Goal: Answer question/provide support: Ask a question

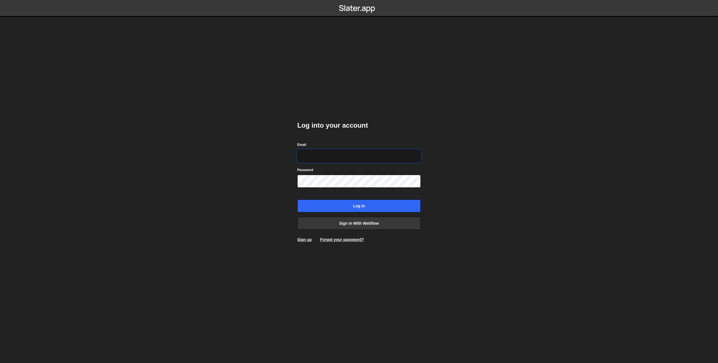
click at [359, 0] on com-1password-button at bounding box center [359, 0] width 0 height 0
click at [406, 222] on link "Sign in with Webflow" at bounding box center [358, 223] width 123 height 13
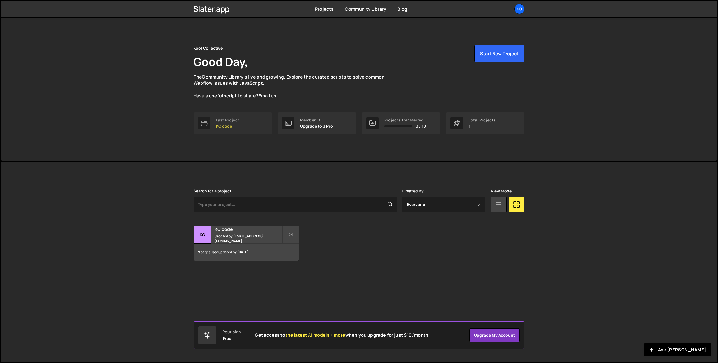
click at [230, 118] on div "Last Project" at bounding box center [227, 120] width 23 height 4
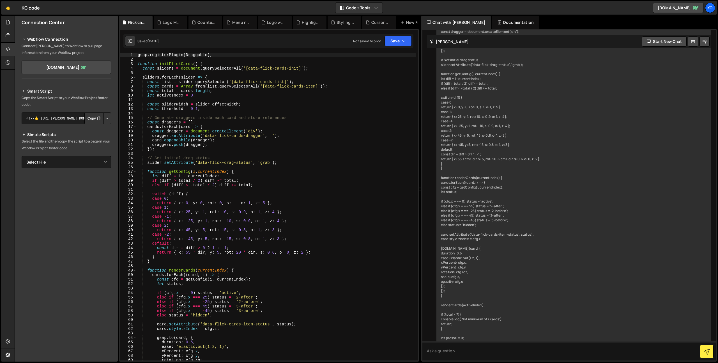
scroll to position [4749, 0]
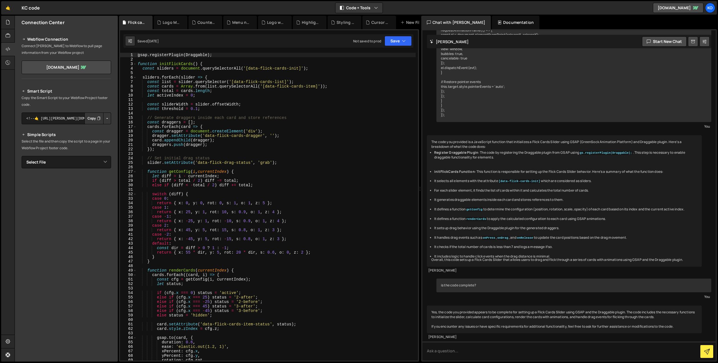
type textarea "// Generate draggers inside each card and store references"
click at [230, 118] on div "gsap . registerPlugin ( Draggable ) ; function initFlickCards ( ) { const slide…" at bounding box center [276, 211] width 279 height 317
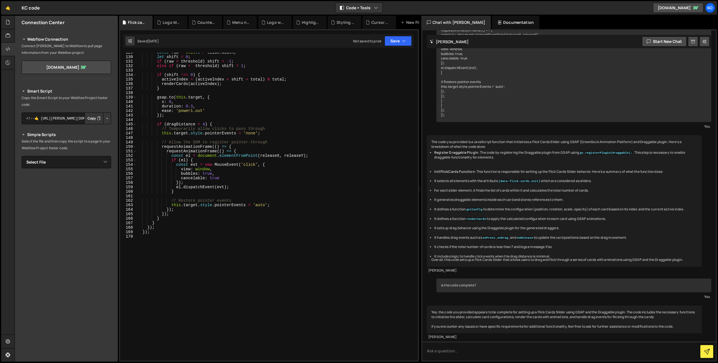
scroll to position [607, 0]
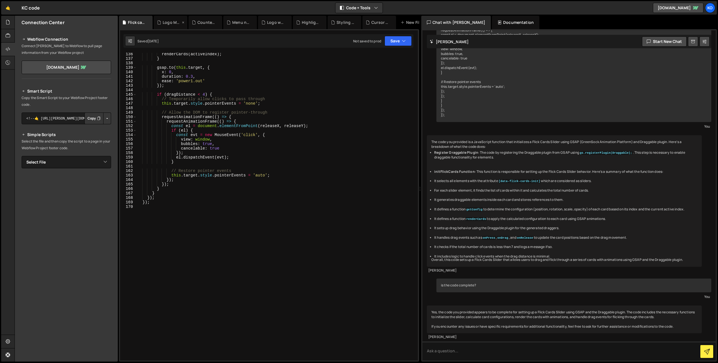
click at [165, 25] on div "Logo Marquee.js" at bounding box center [172, 23] width 18 height 6
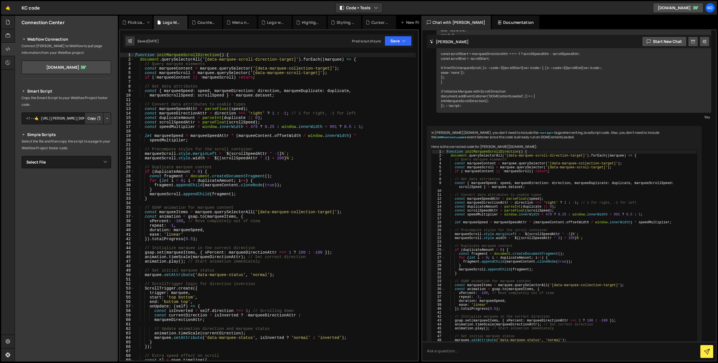
scroll to position [2949, 0]
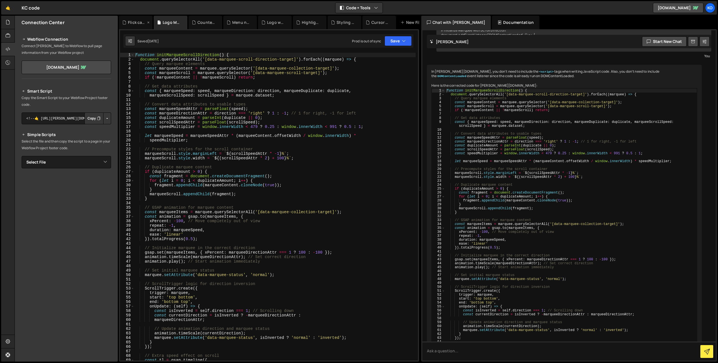
click at [132, 23] on div "Flick card.js" at bounding box center [137, 23] width 18 height 6
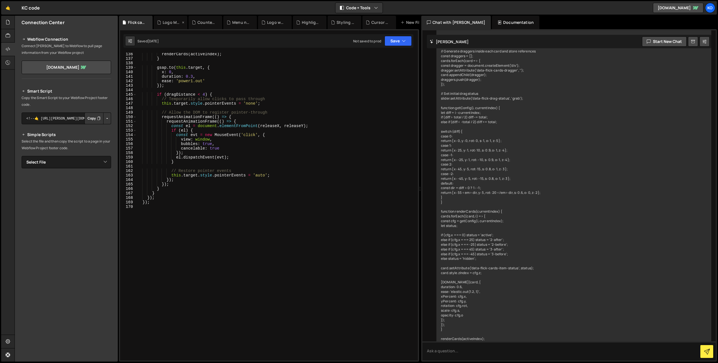
scroll to position [4749, 0]
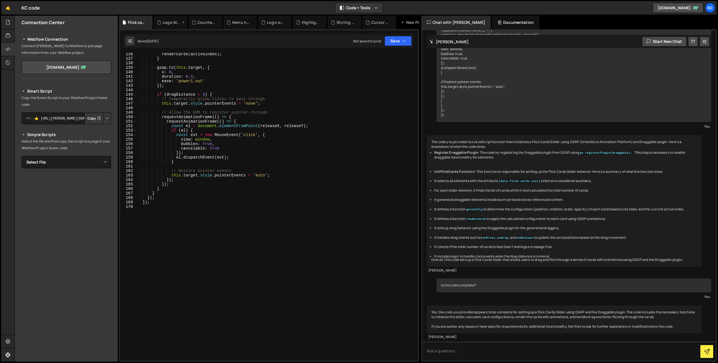
click at [169, 25] on div "Logo Marquee.js" at bounding box center [171, 22] width 34 height 13
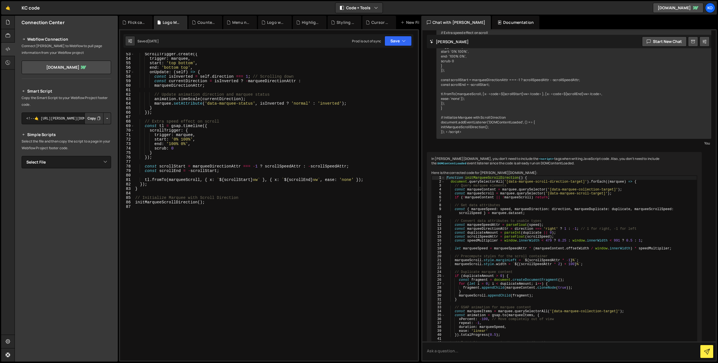
scroll to position [2949, 0]
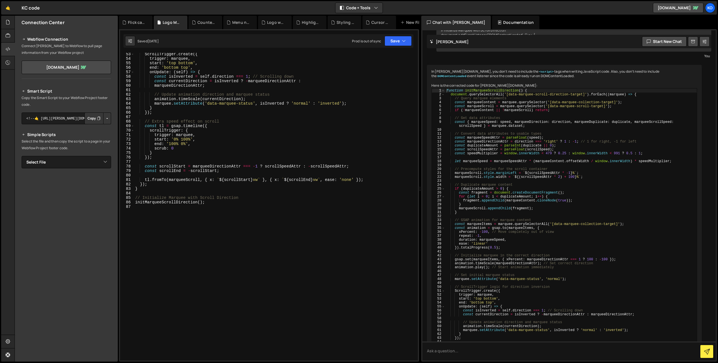
click at [244, 46] on div "Saved [DATE] Prod is out of sync Upgrade to Edit Save Save to Staging S Saved […" at bounding box center [268, 40] width 290 height 13
click at [227, 66] on div "ScrollTrigger . create ({ trigger : marquee , start : 'top bottom' , end : 'bot…" at bounding box center [275, 210] width 282 height 317
type textarea "initMarqueeScrollDirection();"
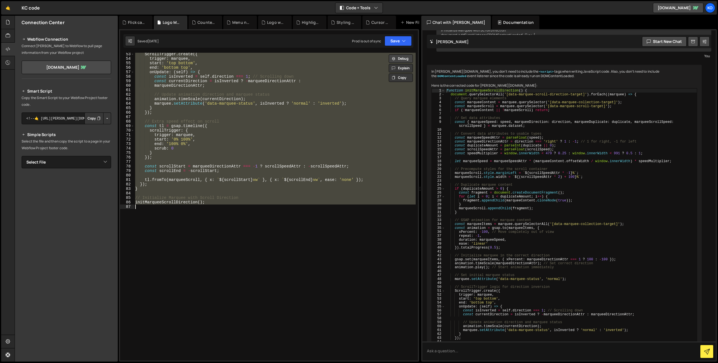
click at [404, 57] on button "Debug" at bounding box center [401, 58] width 24 height 8
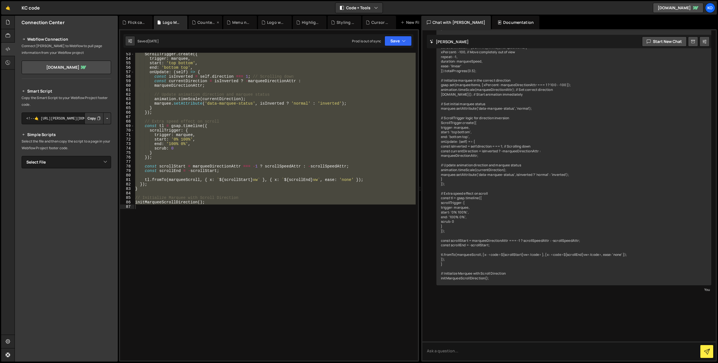
scroll to position [3744, 0]
click at [203, 23] on div "Counter when scrolled in view.js" at bounding box center [207, 23] width 18 height 6
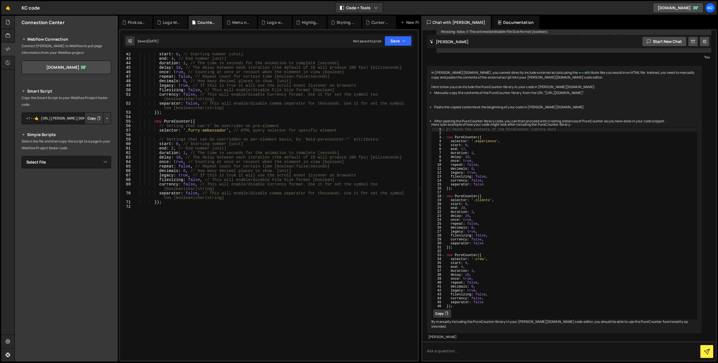
scroll to position [203, 0]
click at [166, 25] on div "Logo Marquee.js" at bounding box center [171, 22] width 34 height 13
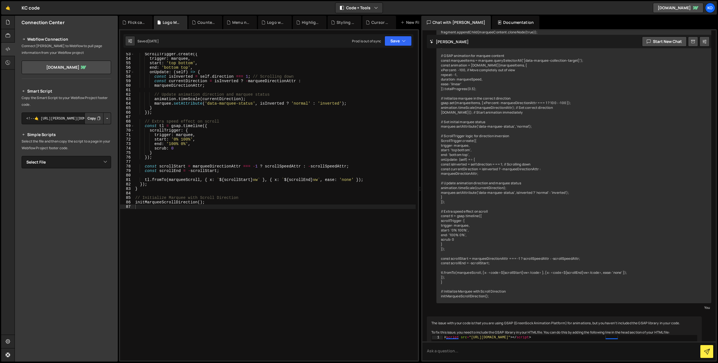
scroll to position [3622, 0]
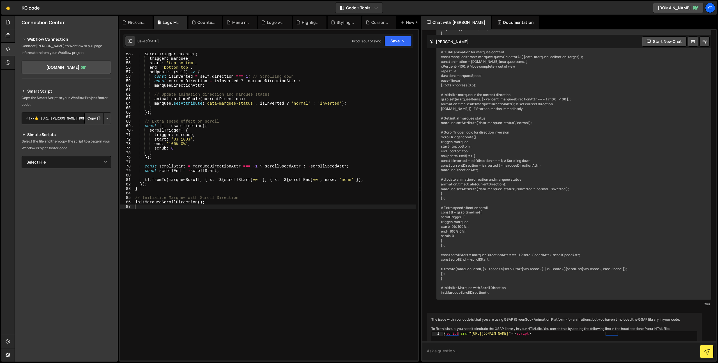
click at [491, 354] on textarea at bounding box center [570, 351] width 294 height 19
paste textarea "Can you check if your GSAP code is wrapped in a DOMContentLoaded event listener?"
type textarea "Can you check if your GSAP code is wrapped in a DOMContentLoaded event listener?"
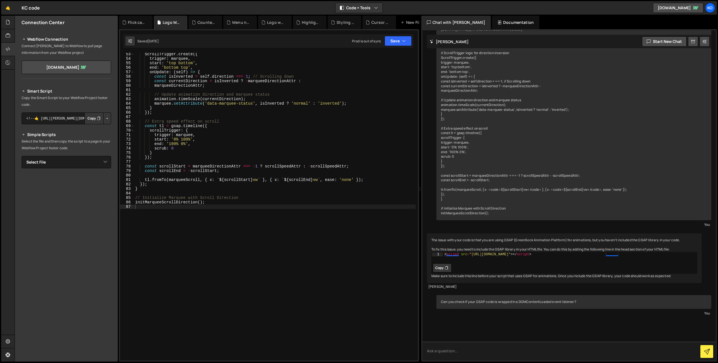
scroll to position [3840, 0]
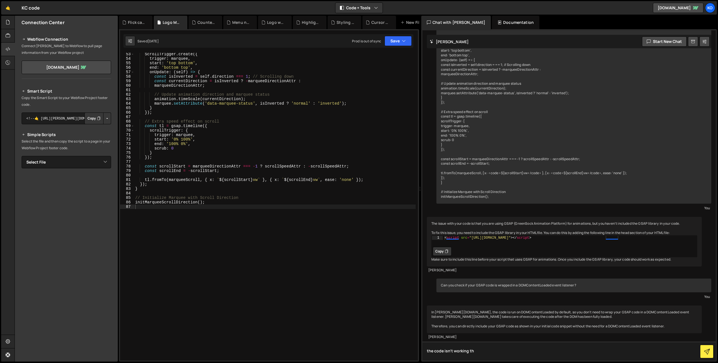
type textarea "the code isn't working tho"
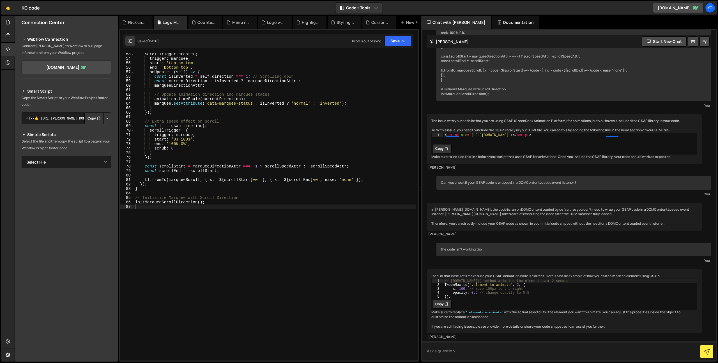
scroll to position [3957, 0]
